Goal: Information Seeking & Learning: Learn about a topic

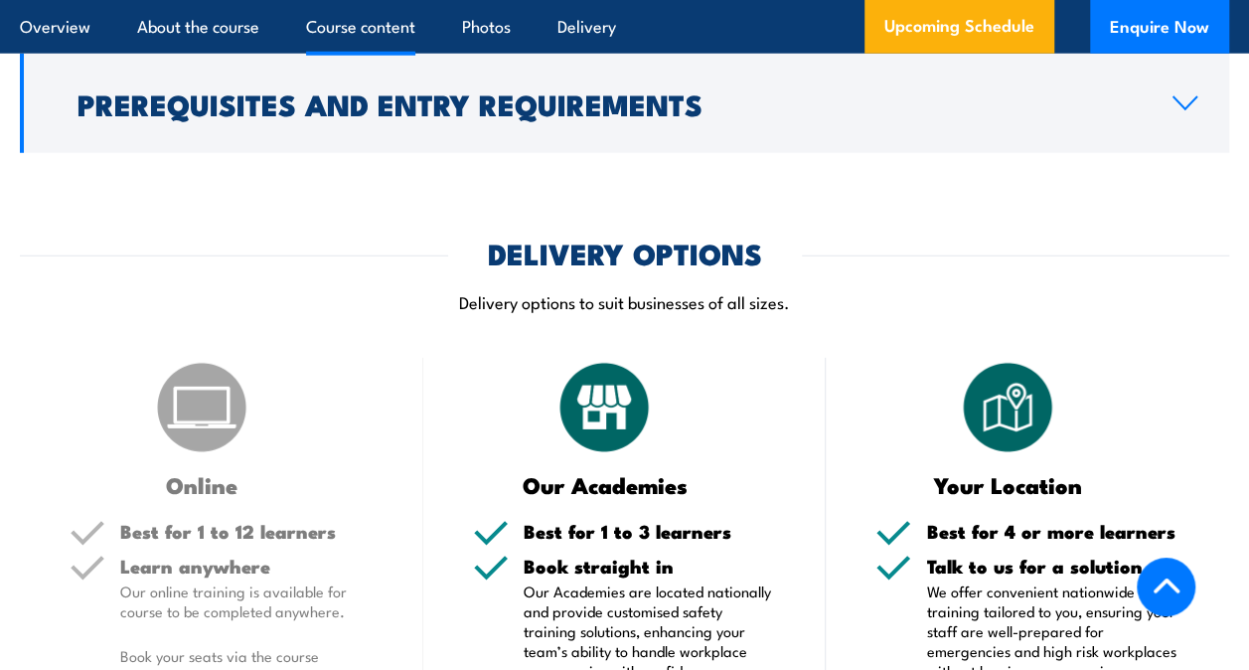
scroll to position [2485, 0]
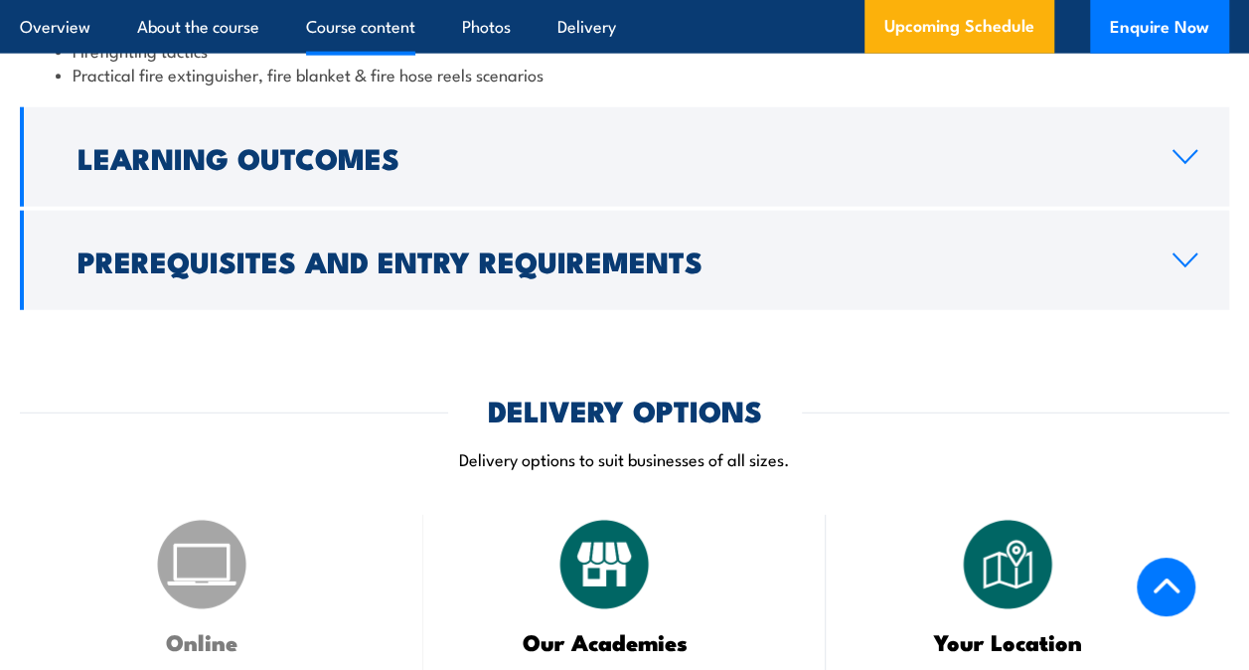
drag, startPoint x: 1182, startPoint y: 234, endPoint x: 1160, endPoint y: 234, distance: 21.9
click at [1182, 234] on link "Prerequisites and Entry Requirements" at bounding box center [625, 260] width 1210 height 99
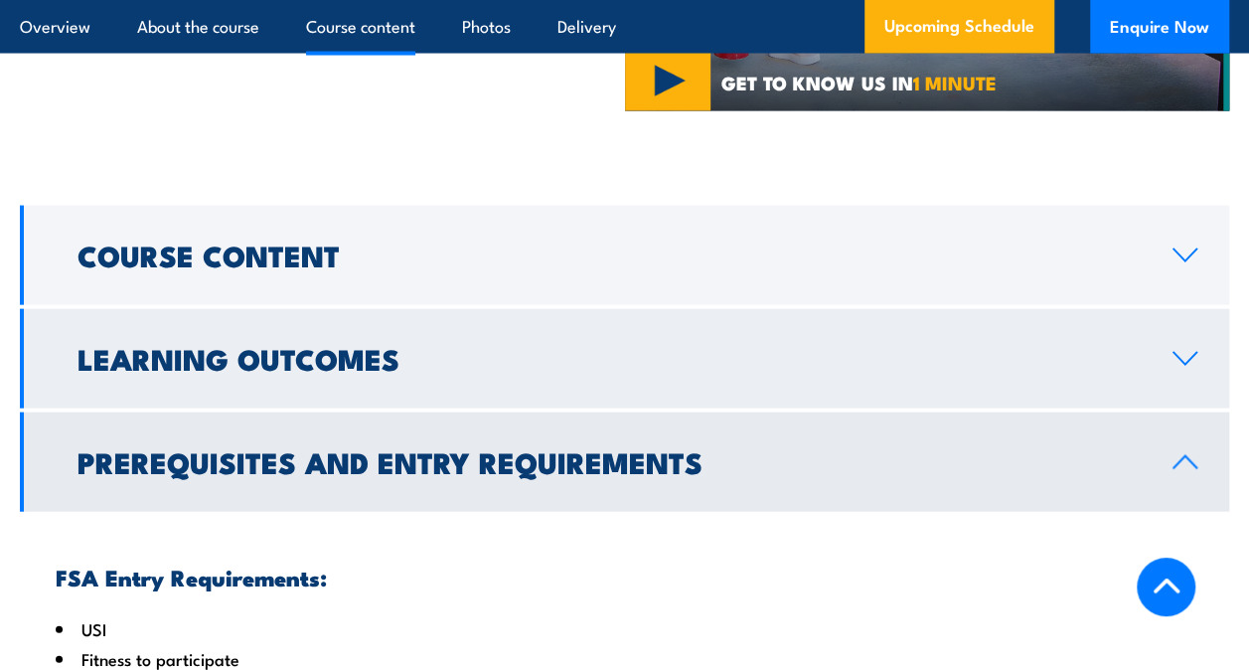
scroll to position [2063, 0]
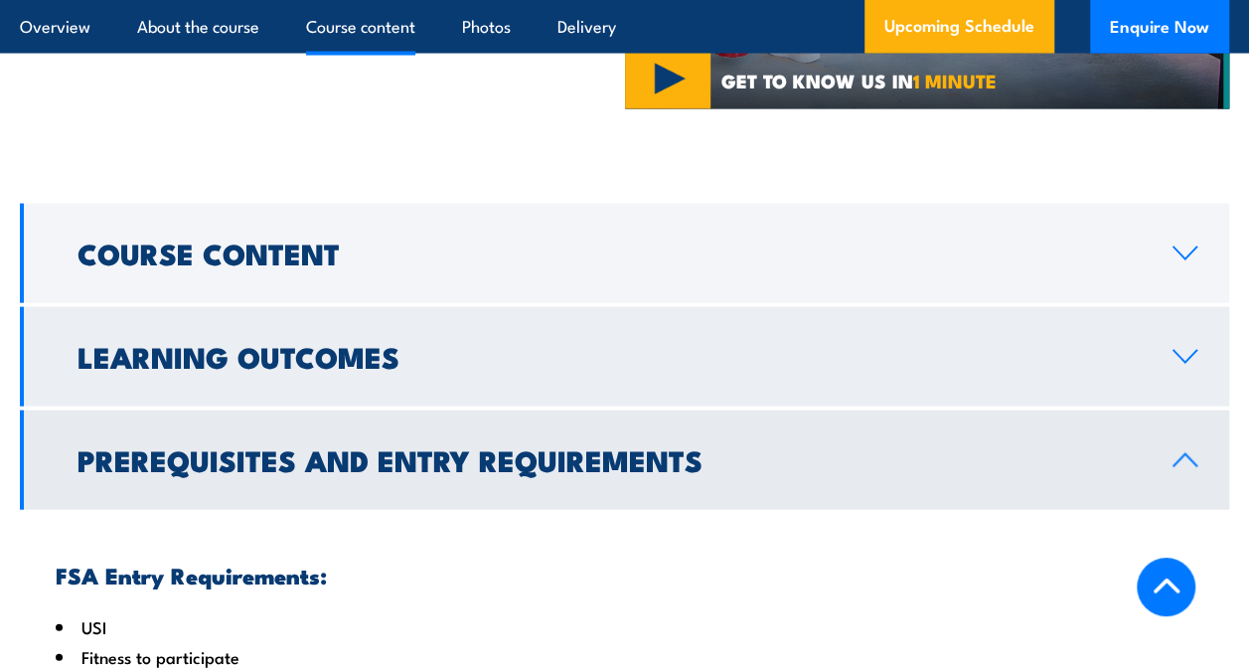
click at [1184, 349] on icon at bounding box center [1185, 357] width 27 height 16
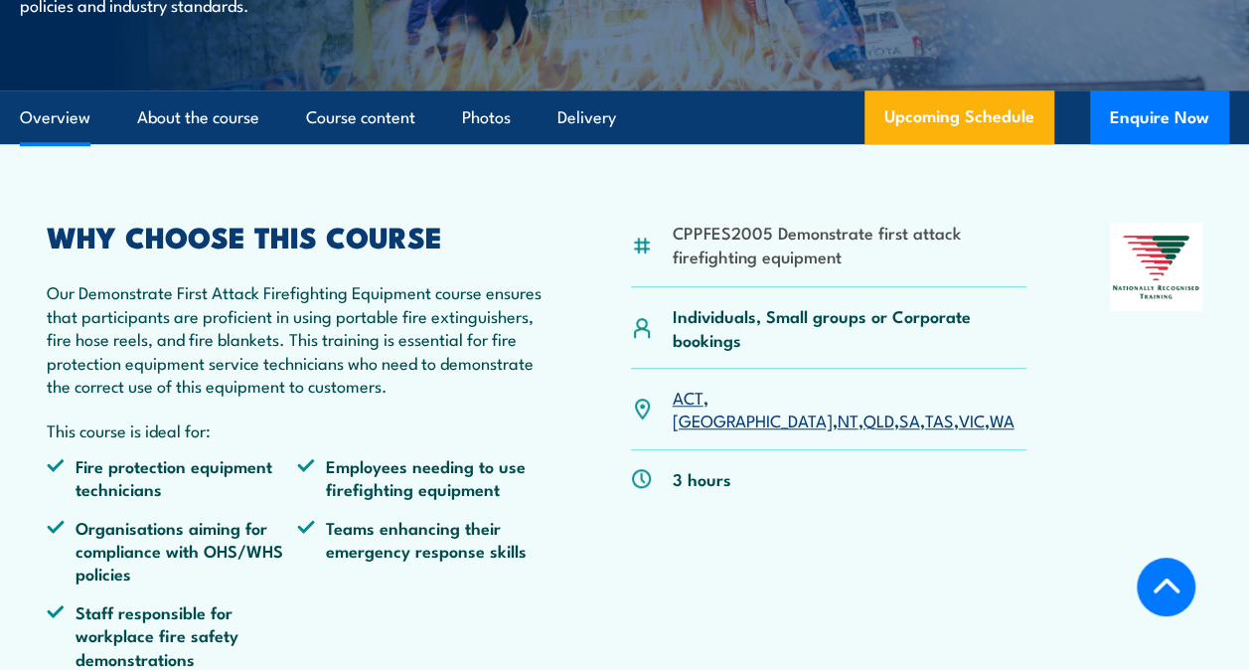
scroll to position [497, 0]
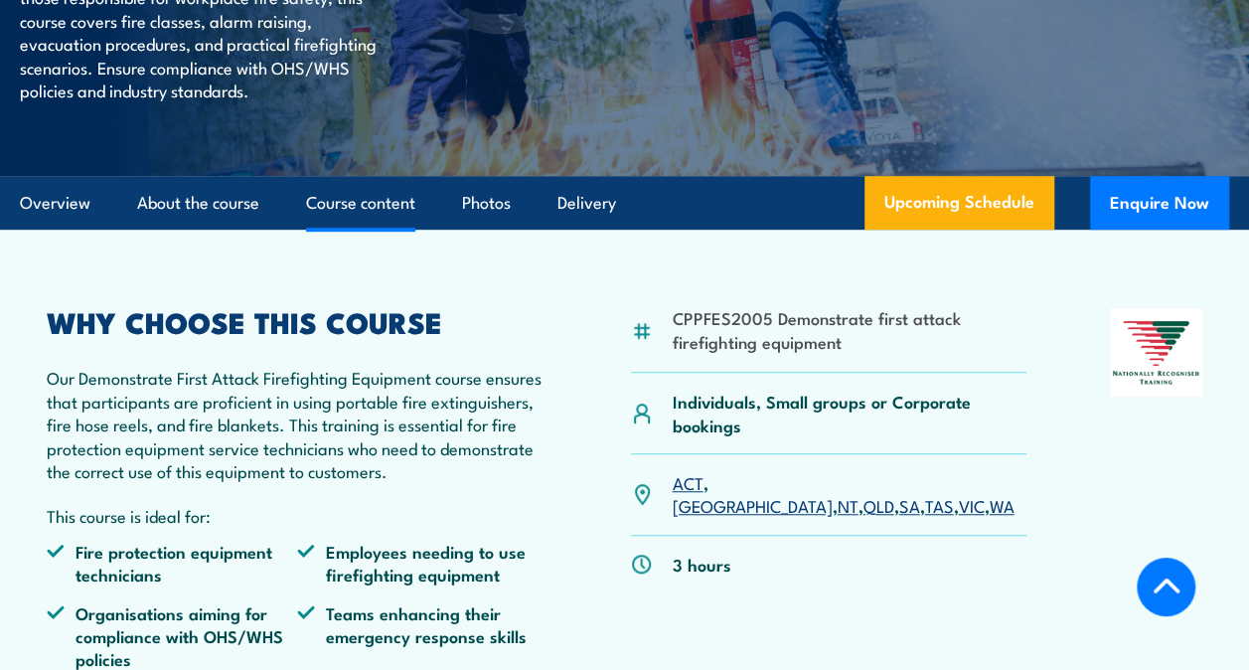
click at [373, 230] on link "Course content" at bounding box center [360, 203] width 109 height 53
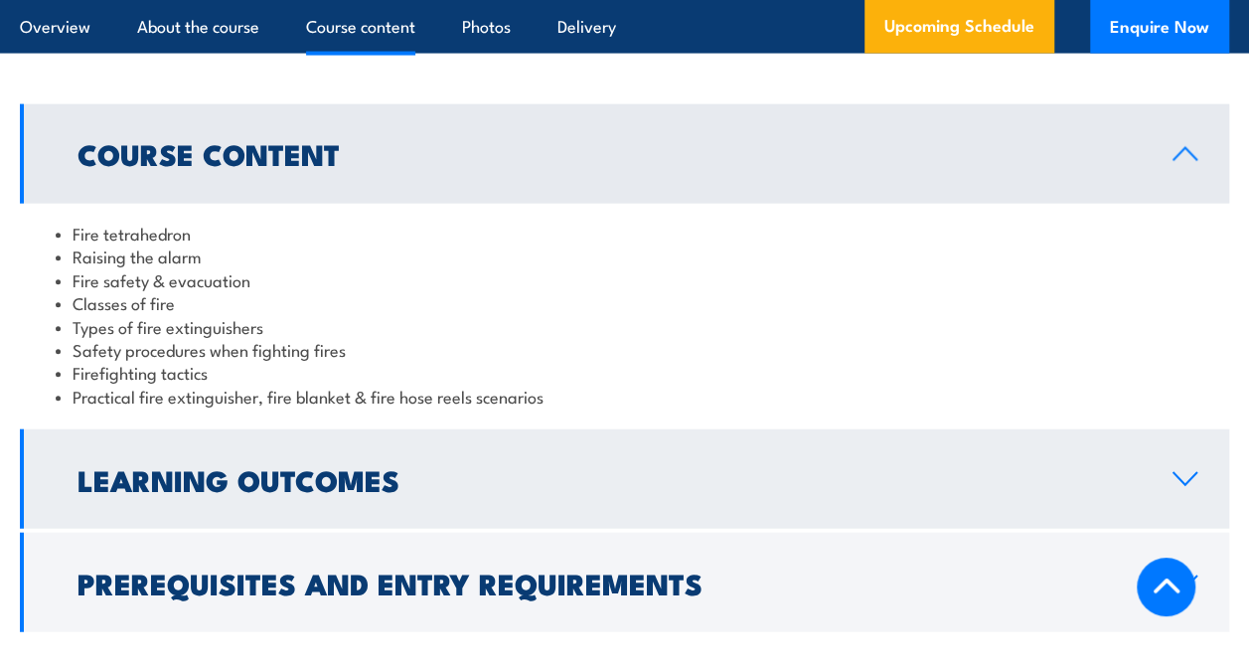
scroll to position [2205, 0]
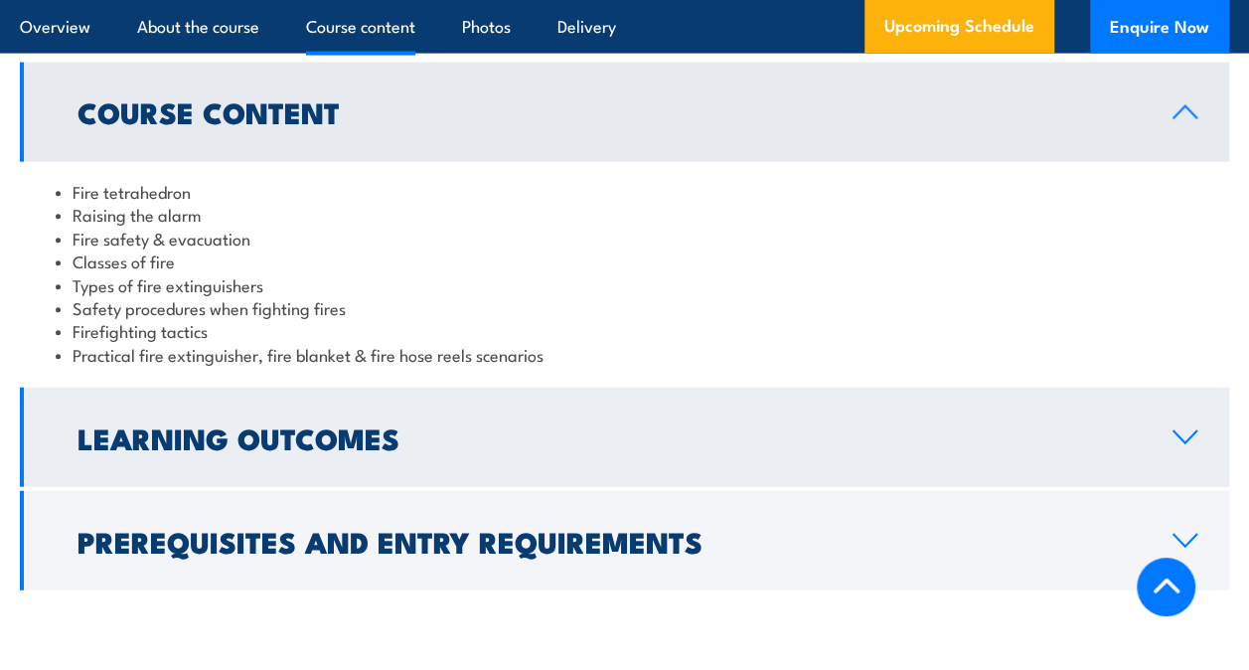
click at [1181, 411] on link "Learning Outcomes" at bounding box center [625, 437] width 1210 height 99
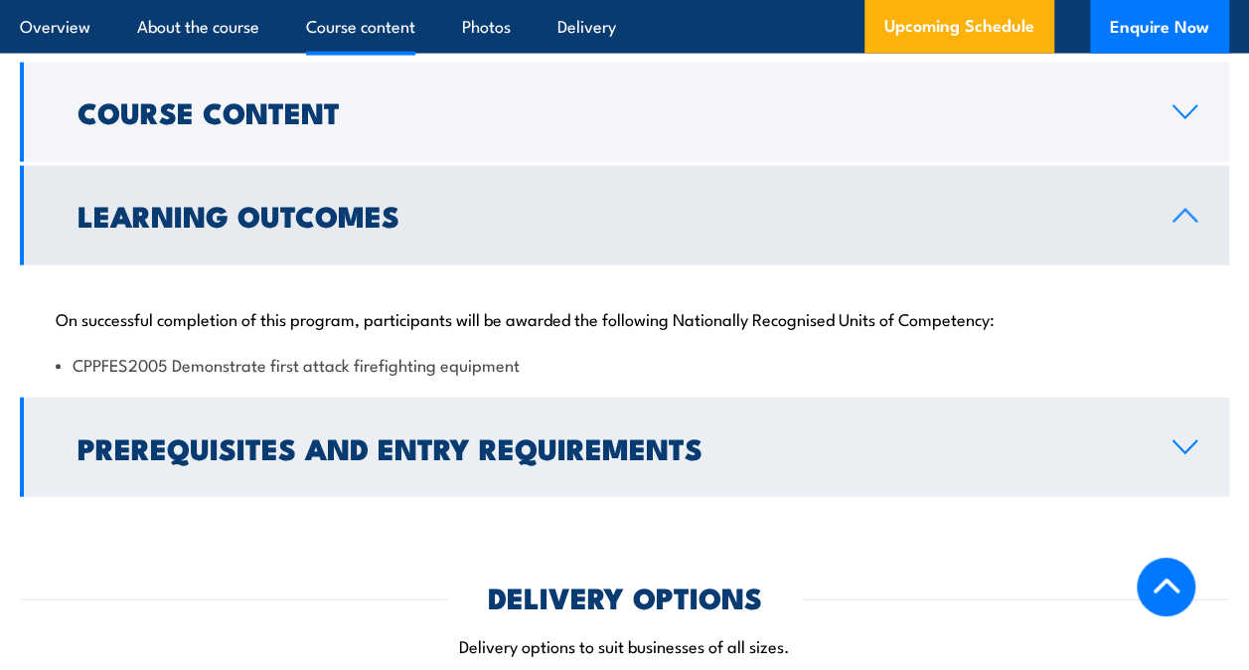
click at [1223, 418] on link "Prerequisites and Entry Requirements" at bounding box center [625, 447] width 1210 height 99
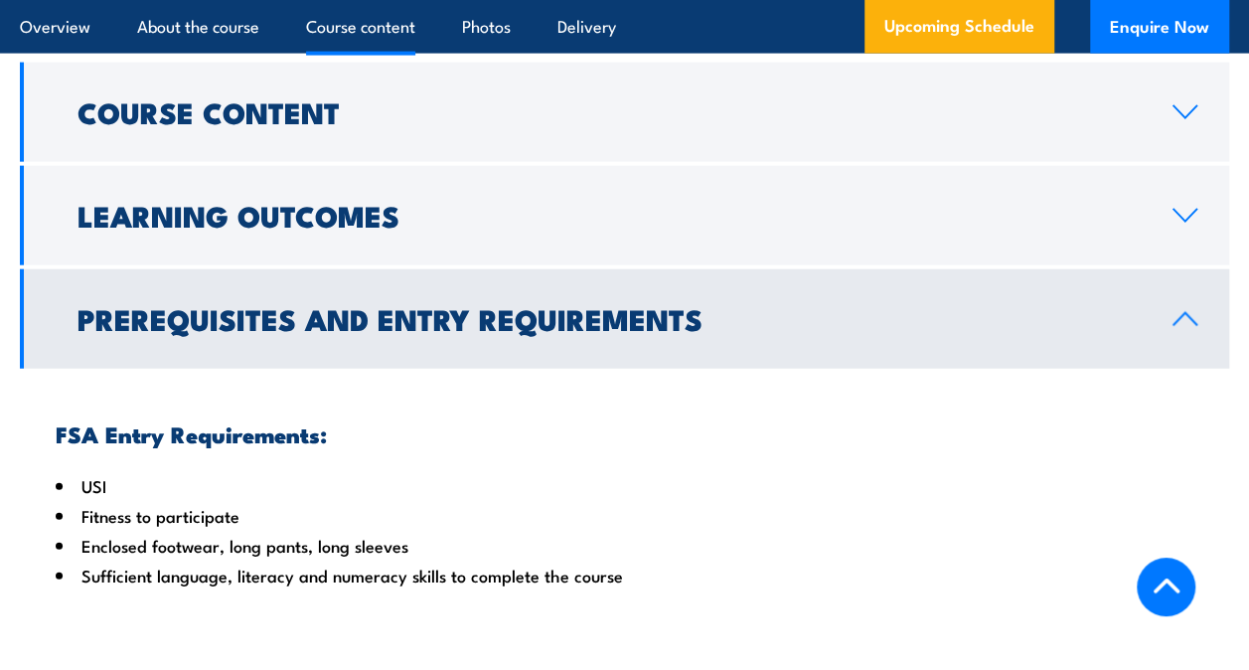
click at [1183, 311] on icon at bounding box center [1185, 319] width 27 height 16
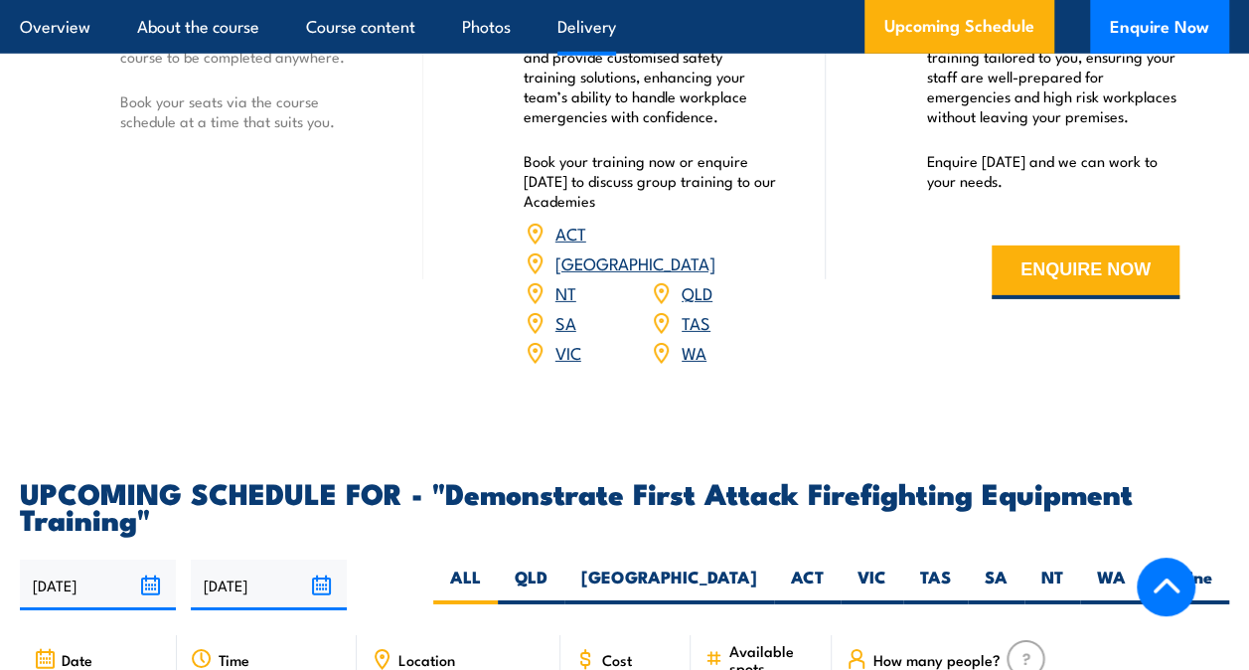
scroll to position [3117, 0]
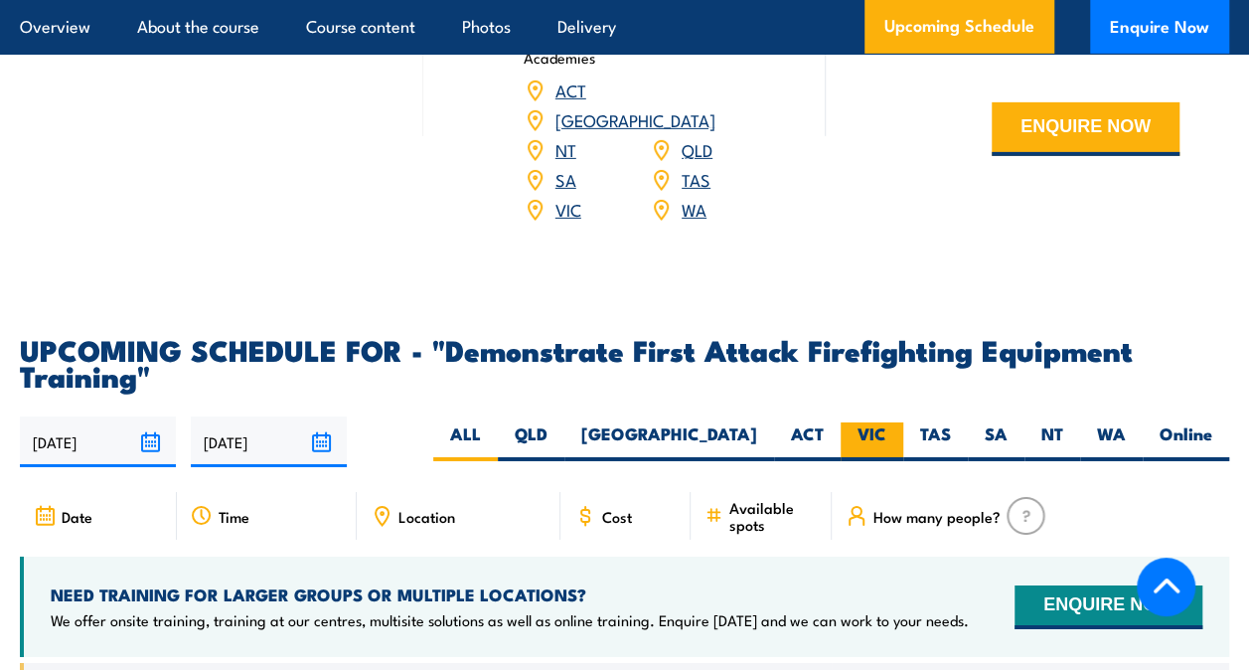
click at [887, 422] on label "VIC" at bounding box center [872, 441] width 63 height 39
click at [887, 422] on input "VIC" at bounding box center [893, 428] width 13 height 13
radio input "true"
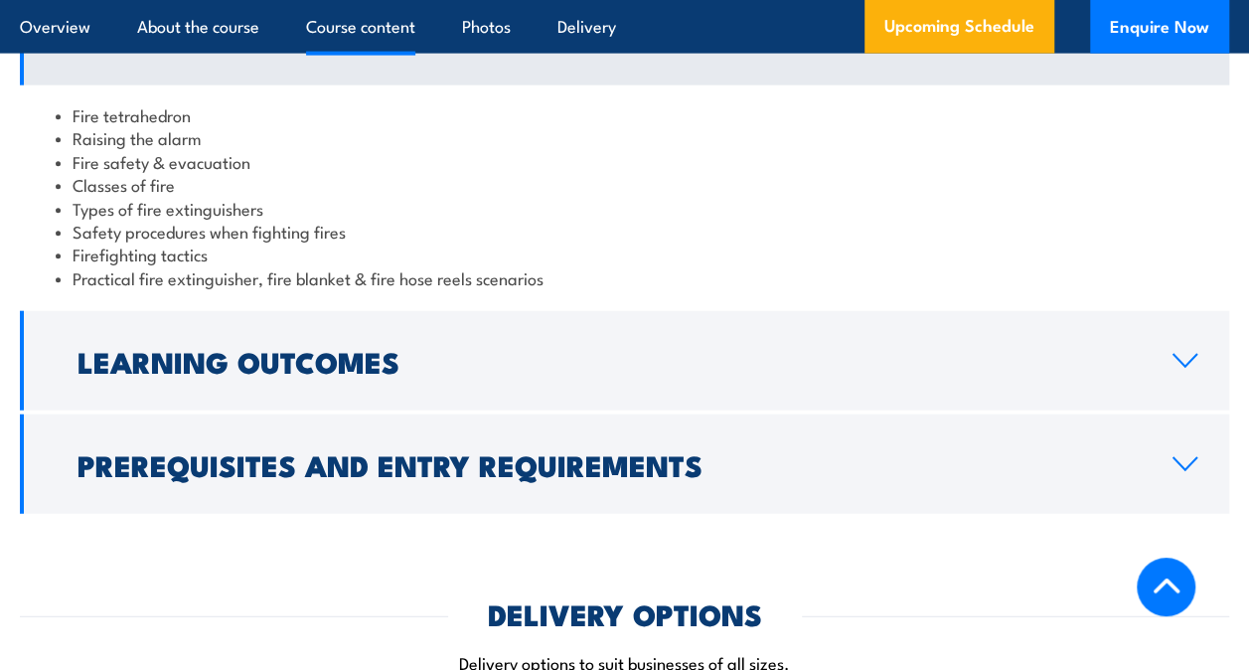
scroll to position [2315, 0]
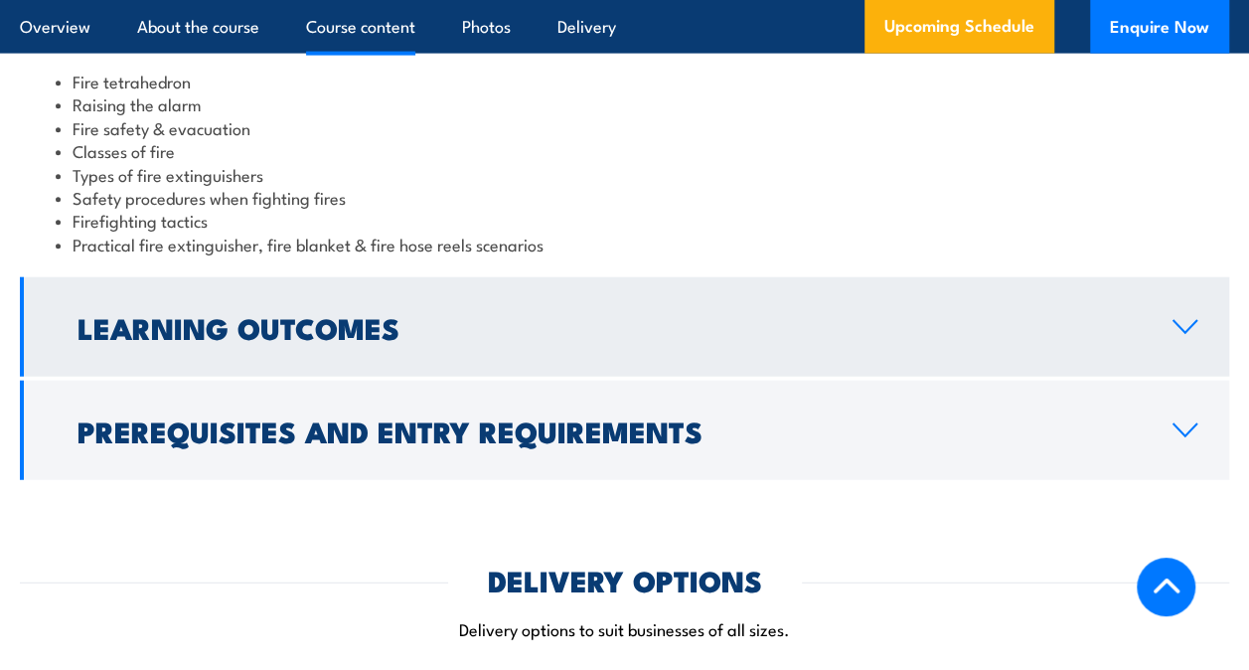
click at [379, 314] on h2 "Learning Outcomes" at bounding box center [610, 327] width 1064 height 26
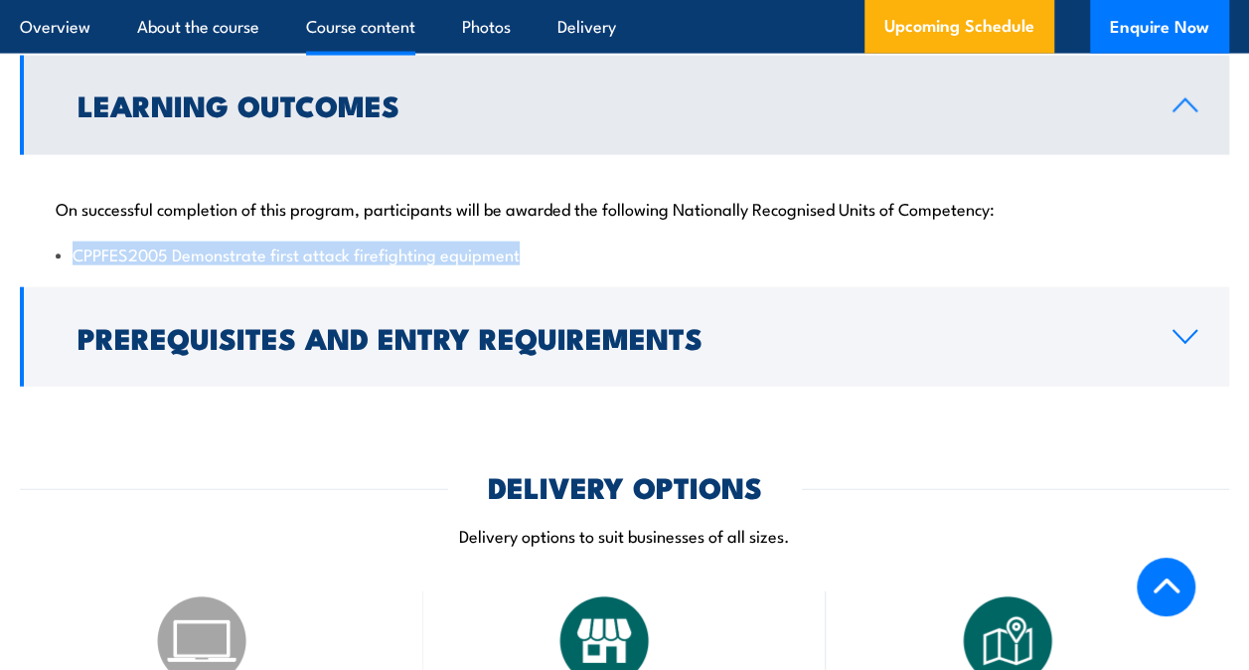
drag, startPoint x: 535, startPoint y: 210, endPoint x: 71, endPoint y: 198, distance: 464.3
click at [71, 198] on div "On successful completion of this program, participants will be awarded the foll…" at bounding box center [625, 219] width 1210 height 128
drag, startPoint x: 71, startPoint y: 198, endPoint x: 129, endPoint y: 219, distance: 62.2
copy li "CPPFES2005 Demonstrate first attack firefighting equipment"
click at [732, 243] on li "CPPFES2005 Demonstrate first attack firefighting equipment" at bounding box center [625, 254] width 1138 height 23
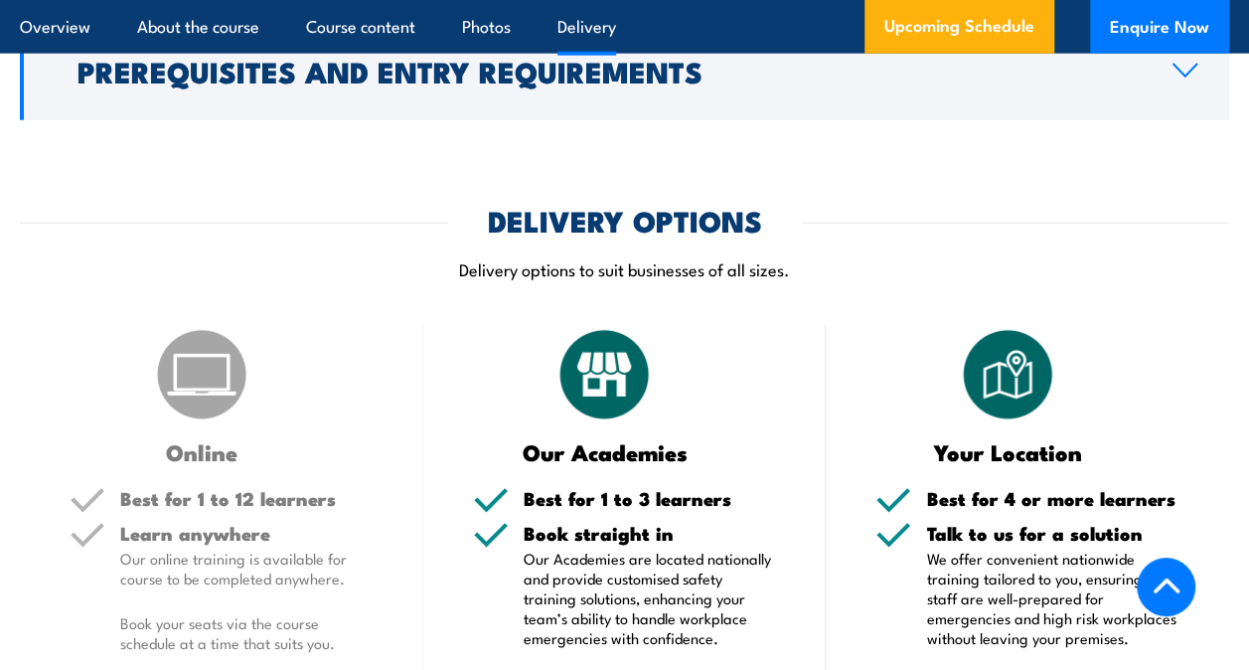
scroll to position [2613, 0]
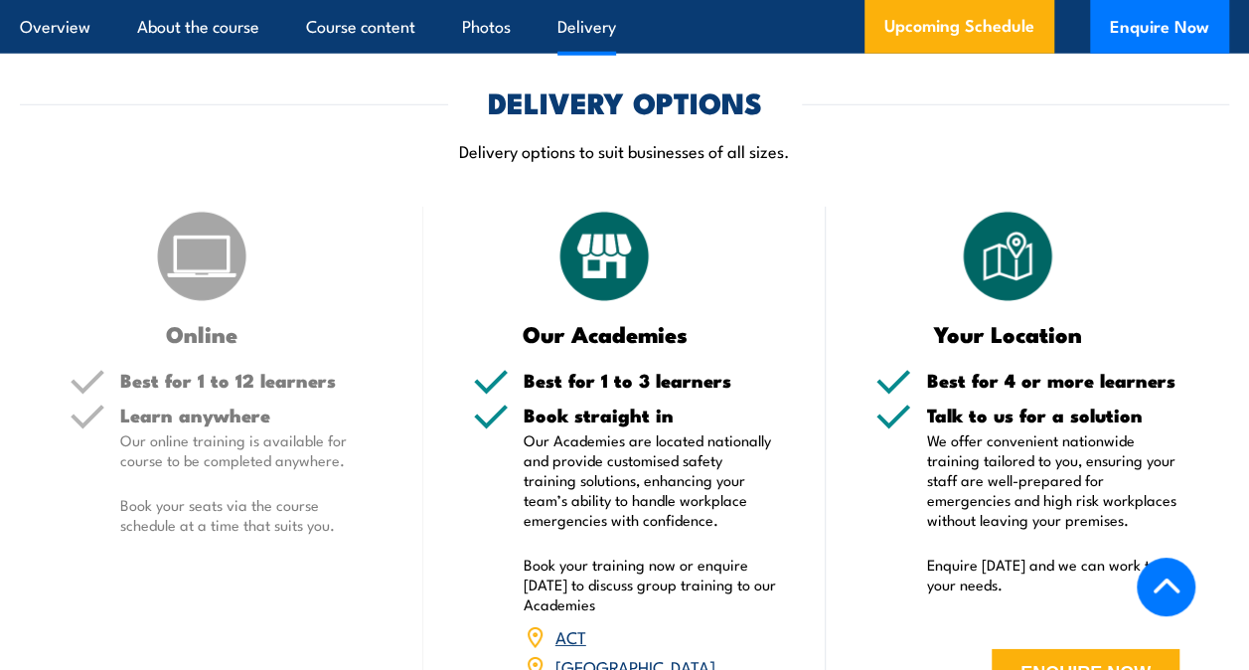
scroll to position [2521, 0]
